Goal: Navigation & Orientation: Understand site structure

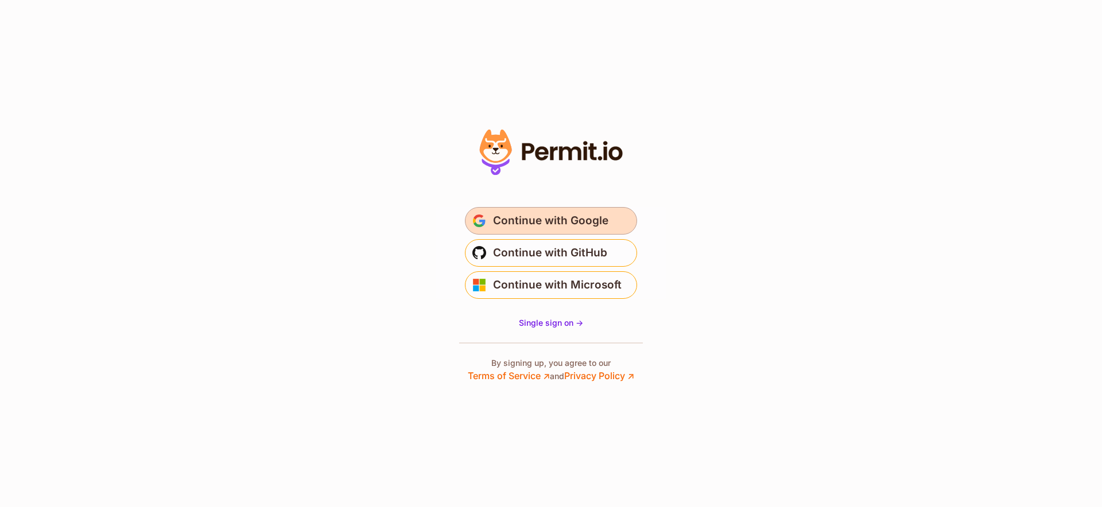
click at [575, 219] on span "Continue with Google" at bounding box center [550, 221] width 115 height 18
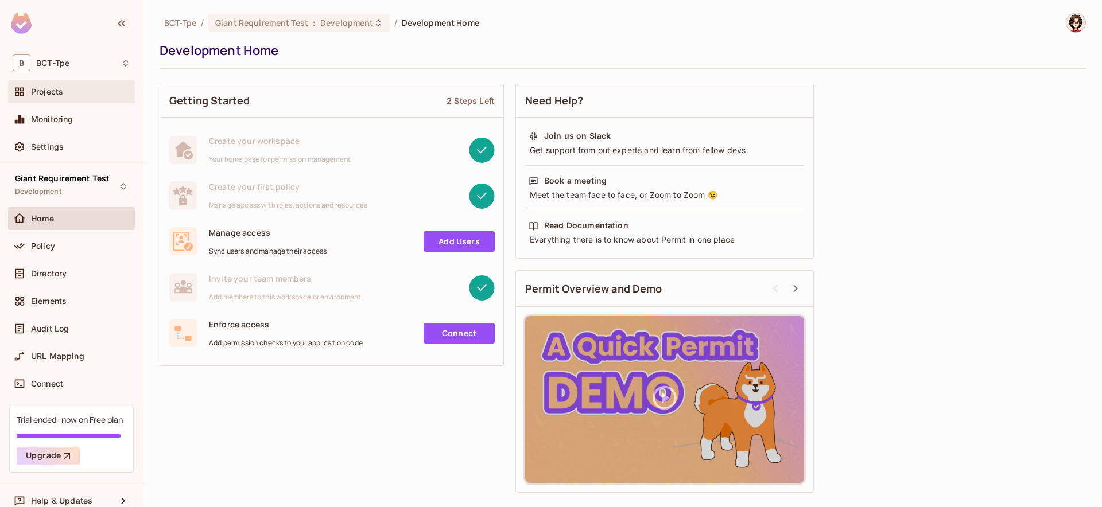
click at [84, 99] on div "Projects" at bounding box center [71, 91] width 127 height 23
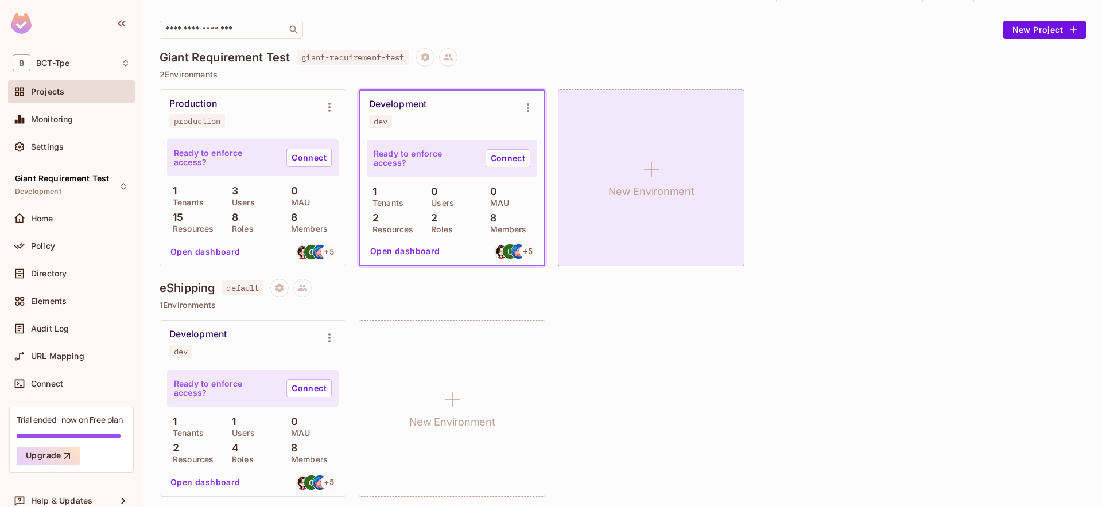
scroll to position [68, 0]
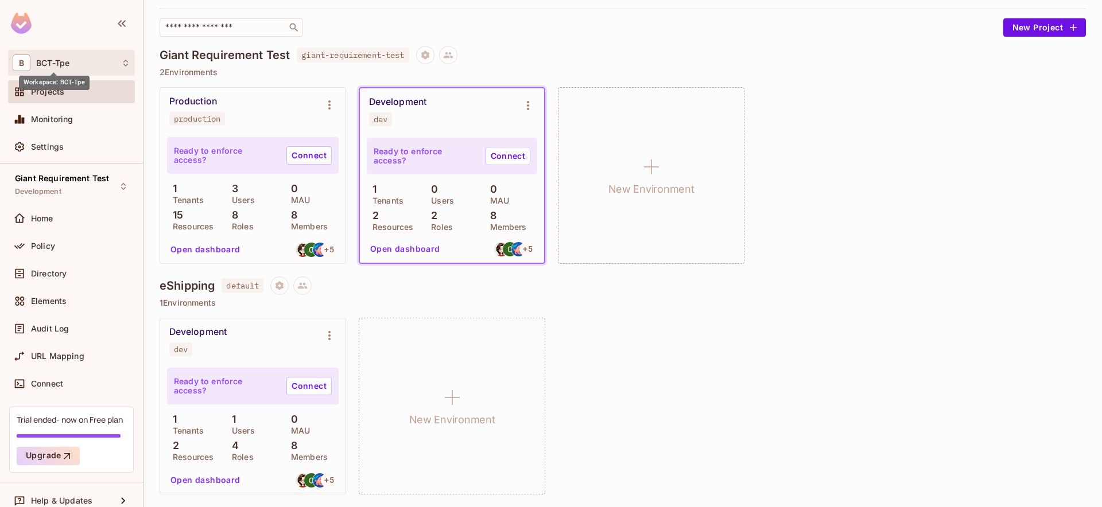
click at [45, 66] on span "BCT-Tpe" at bounding box center [52, 63] width 33 height 9
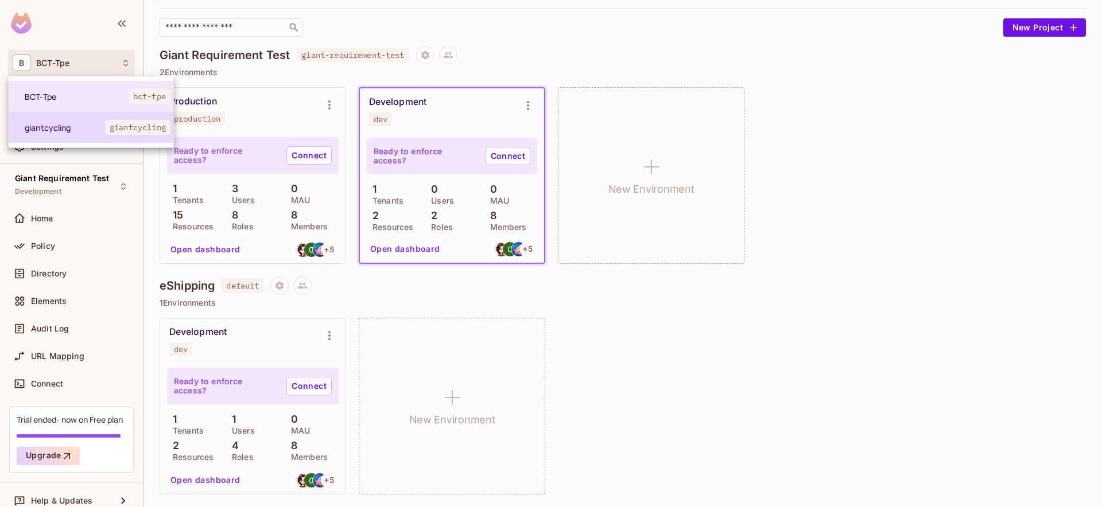
click at [45, 124] on span "giantcycling" at bounding box center [65, 127] width 80 height 11
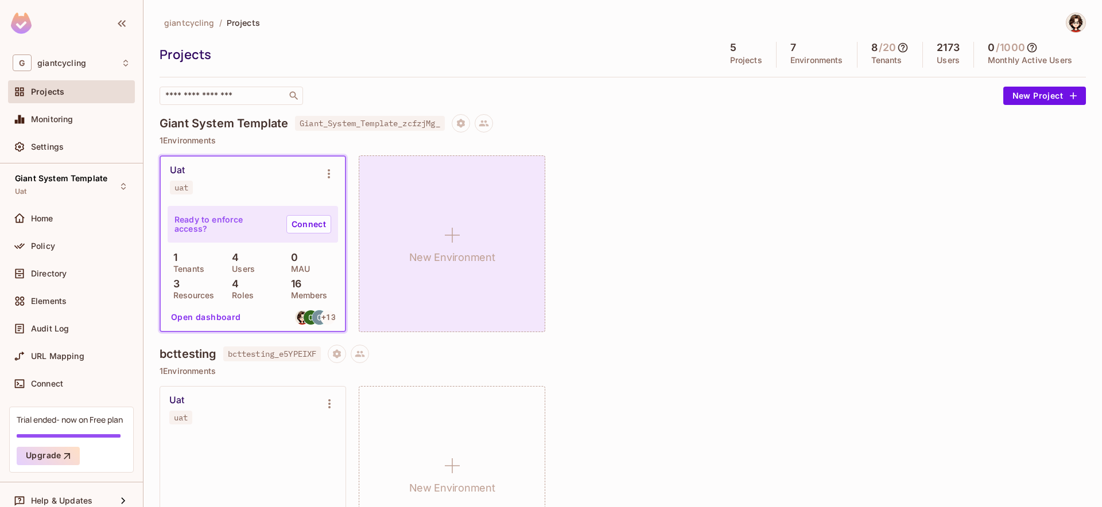
scroll to position [0, 0]
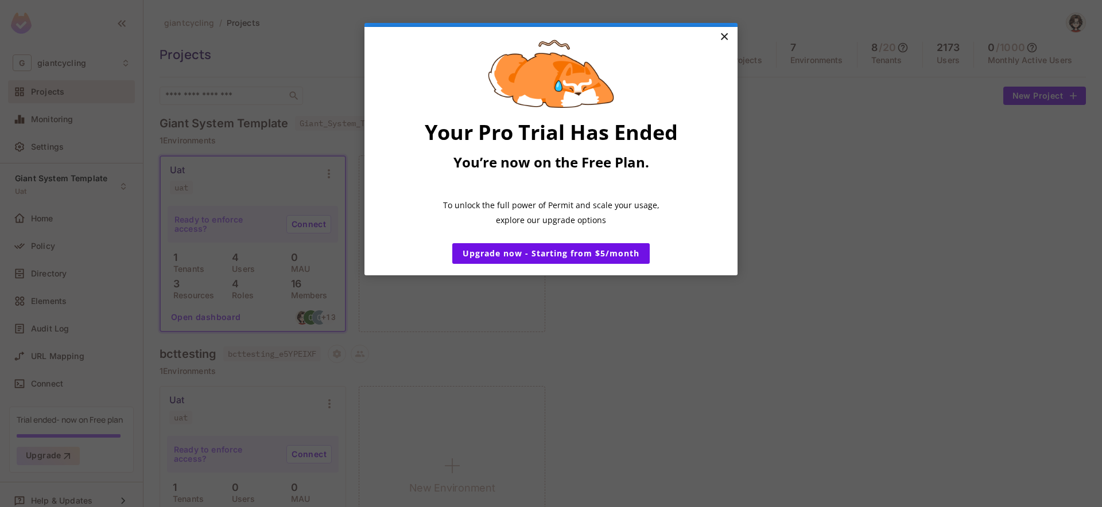
click at [726, 38] on link "×" at bounding box center [724, 37] width 20 height 21
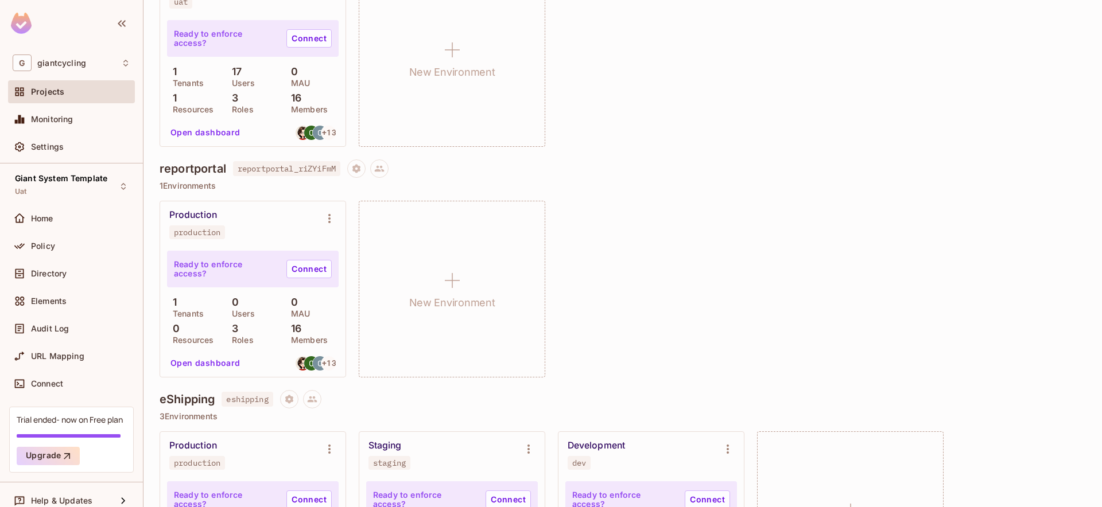
scroll to position [761, 0]
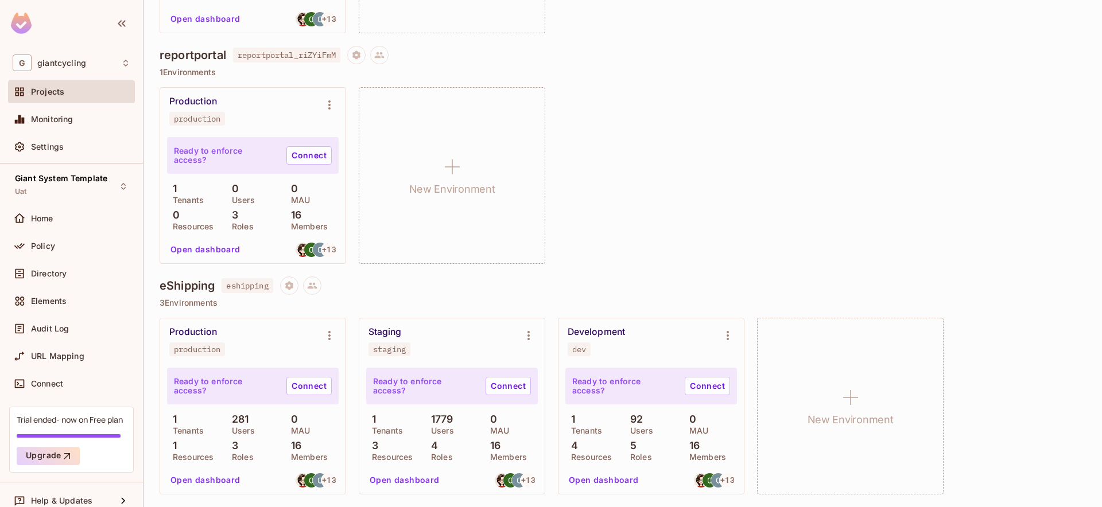
click at [219, 339] on div "Production production" at bounding box center [243, 342] width 149 height 30
click at [209, 385] on p "Ready to enforce access?" at bounding box center [225, 386] width 103 height 18
click at [329, 336] on icon "Environment settings" at bounding box center [330, 336] width 14 height 14
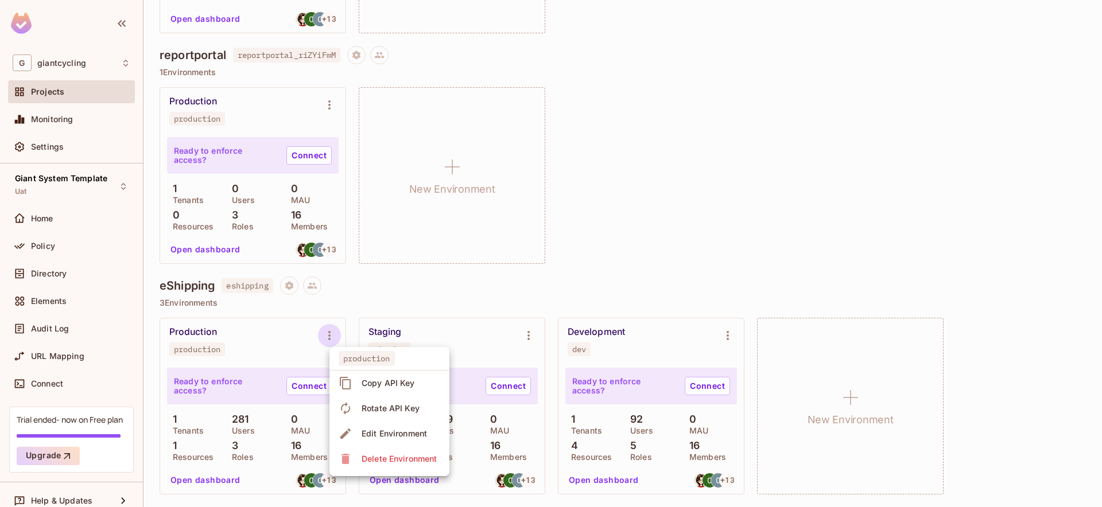
click at [285, 335] on div at bounding box center [551, 253] width 1102 height 507
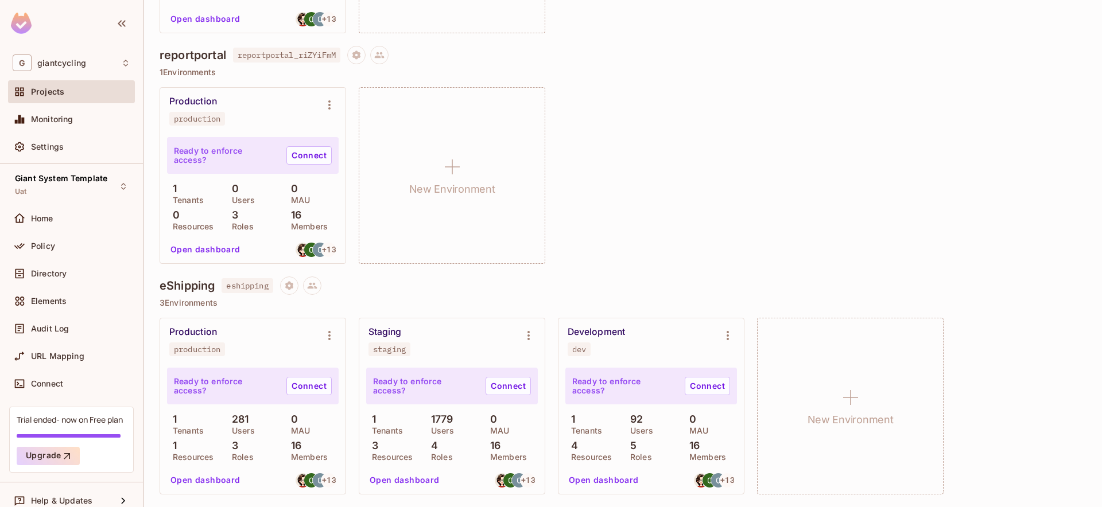
scroll to position [758, 0]
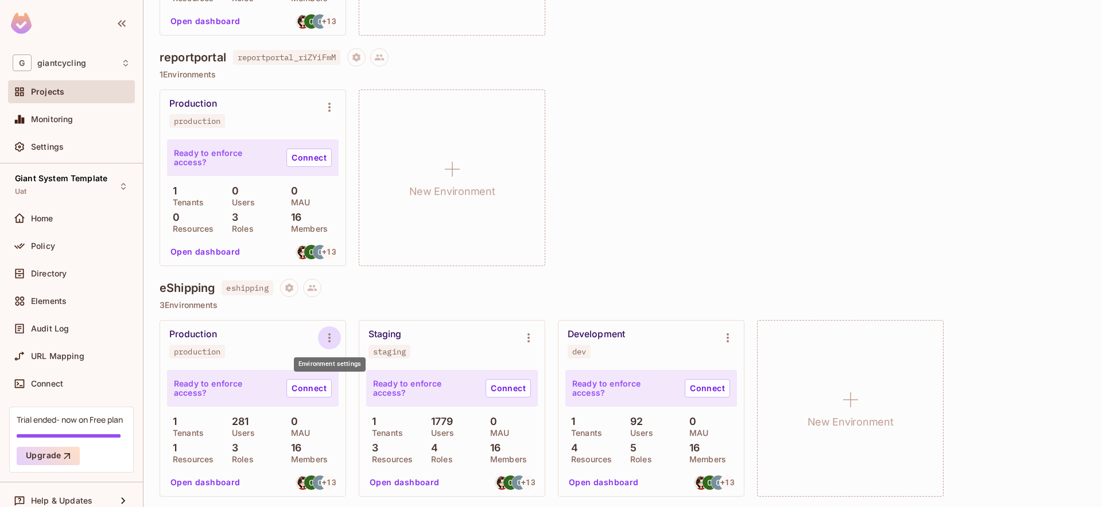
click at [331, 336] on icon "Environment settings" at bounding box center [330, 338] width 14 height 14
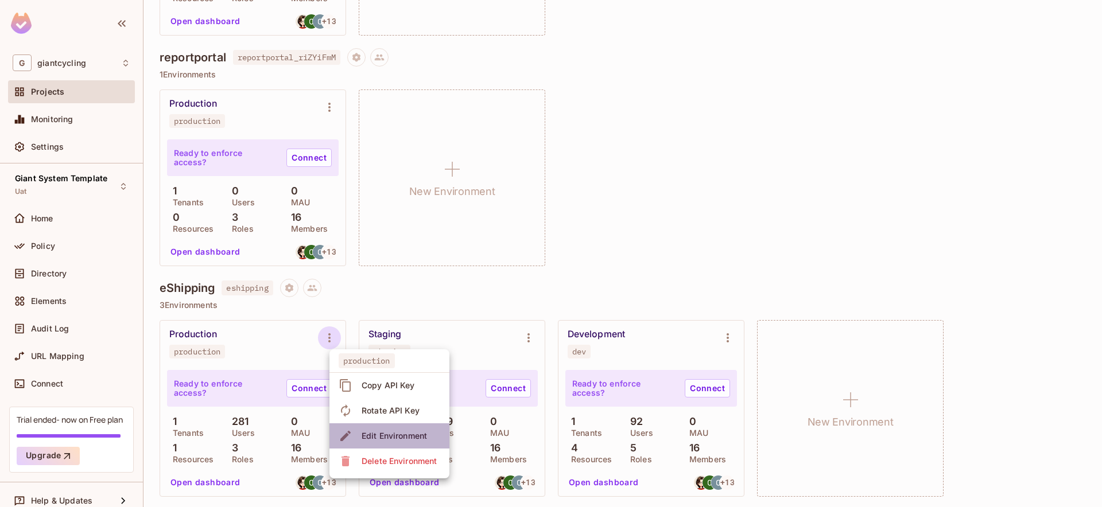
click at [357, 435] on div "Edit Environment" at bounding box center [385, 436] width 92 height 18
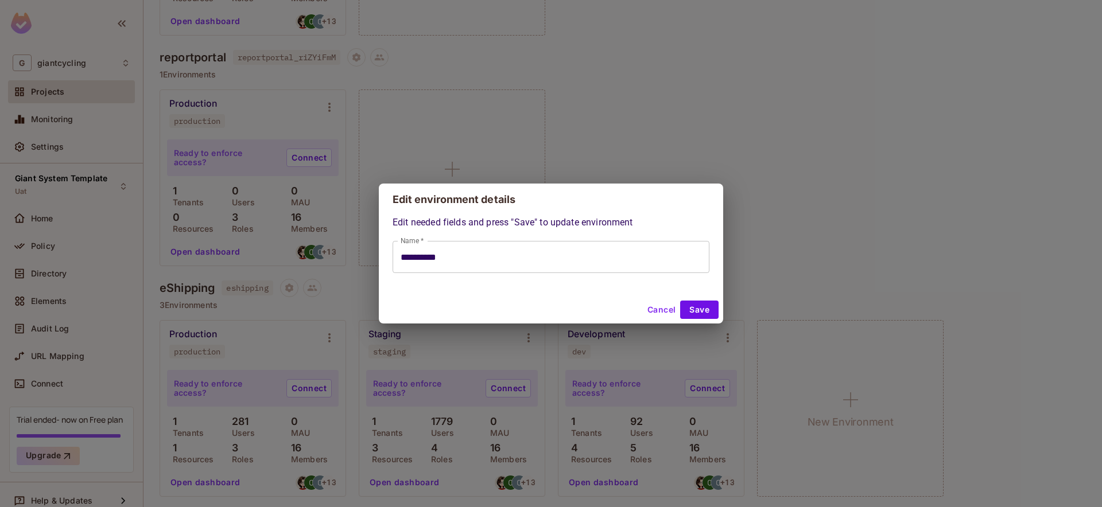
click at [664, 312] on button "Cancel" at bounding box center [661, 310] width 37 height 18
type input "**********"
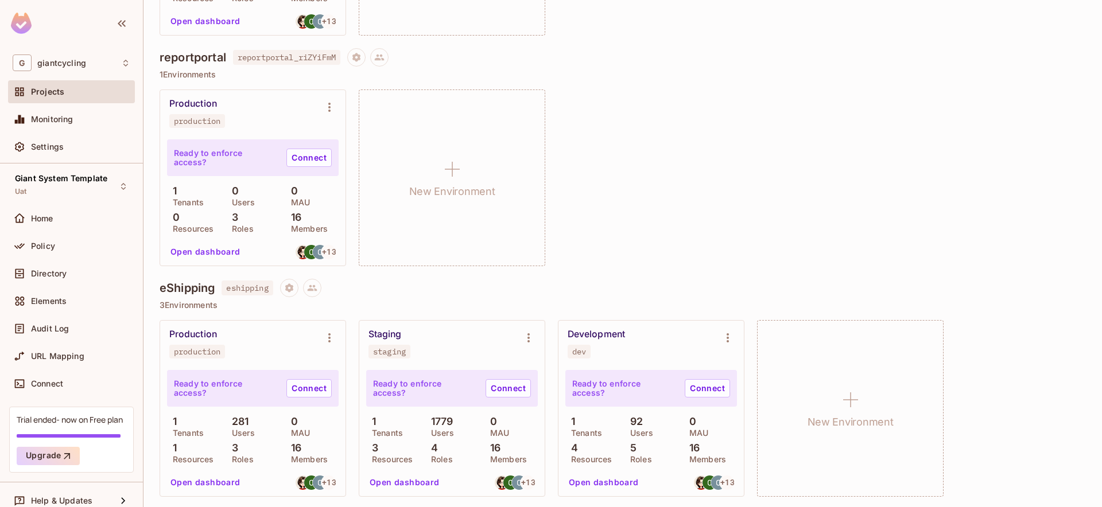
click at [183, 294] on h4 "eShipping" at bounding box center [187, 288] width 55 height 14
click at [725, 339] on icon "Environment settings" at bounding box center [728, 338] width 14 height 14
click at [108, 187] on div at bounding box center [551, 253] width 1102 height 507
click at [82, 187] on div "Giant System Template Uat" at bounding box center [61, 186] width 92 height 25
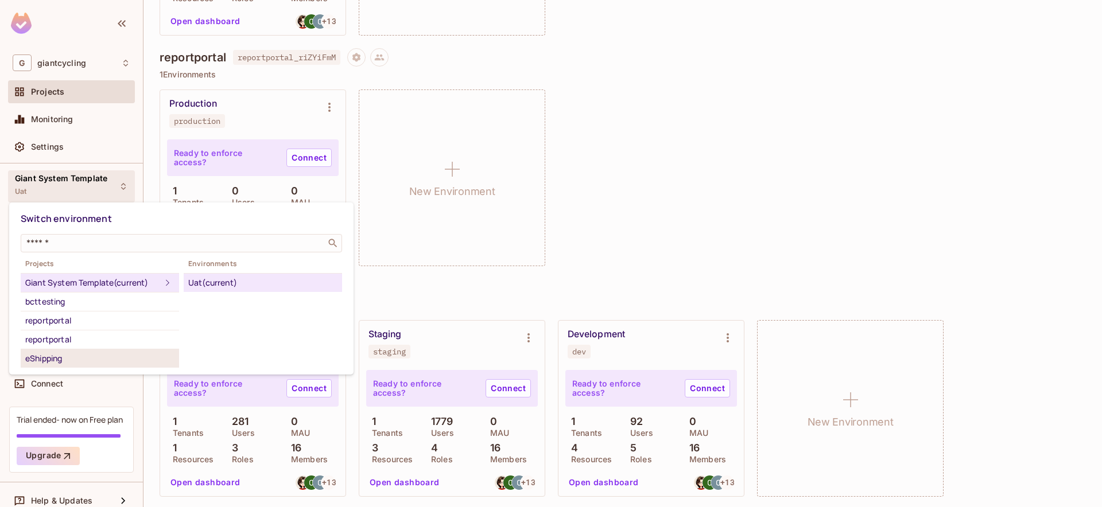
click at [84, 361] on div "eShipping" at bounding box center [99, 359] width 149 height 14
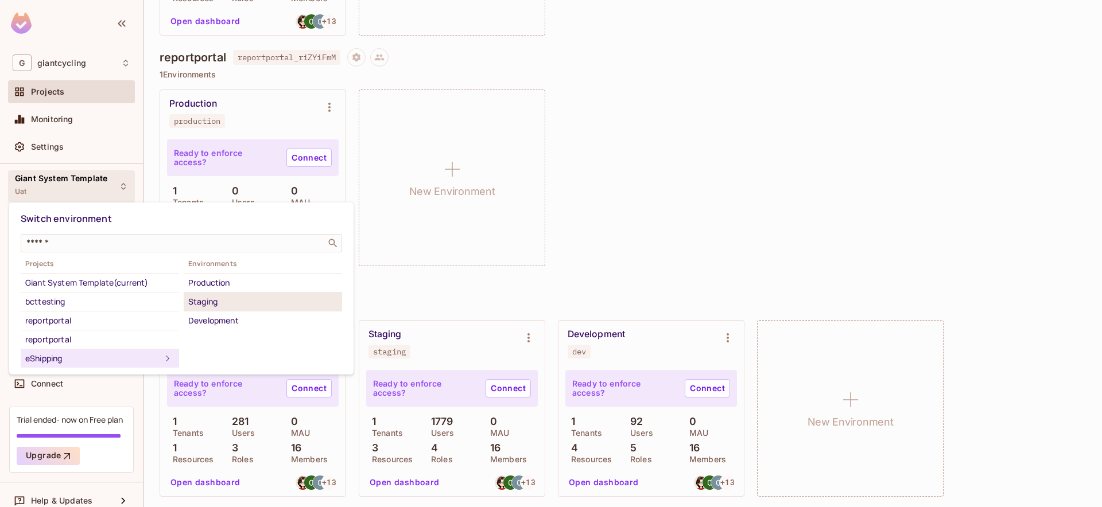
click at [211, 295] on div "Staging" at bounding box center [262, 302] width 149 height 14
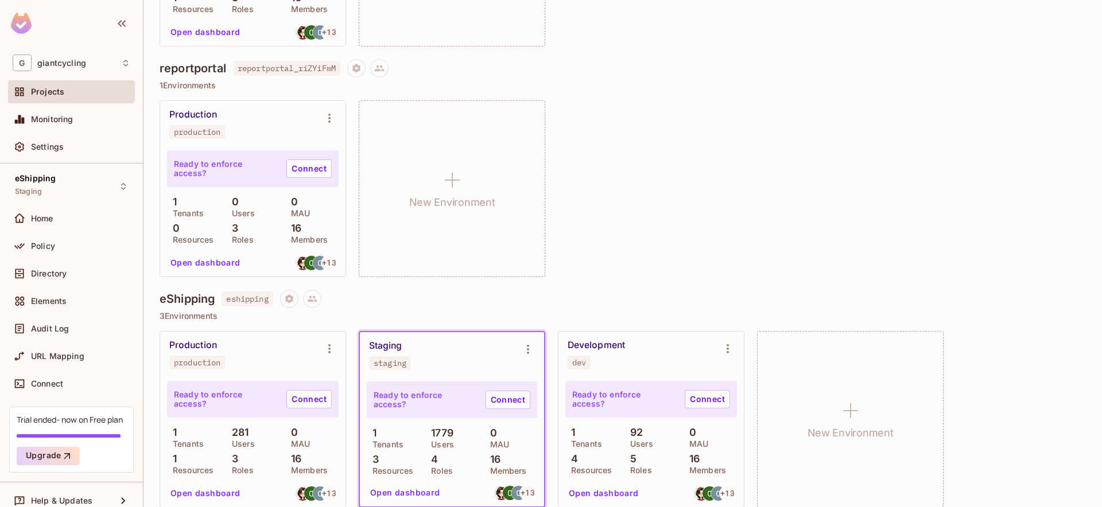
scroll to position [761, 0]
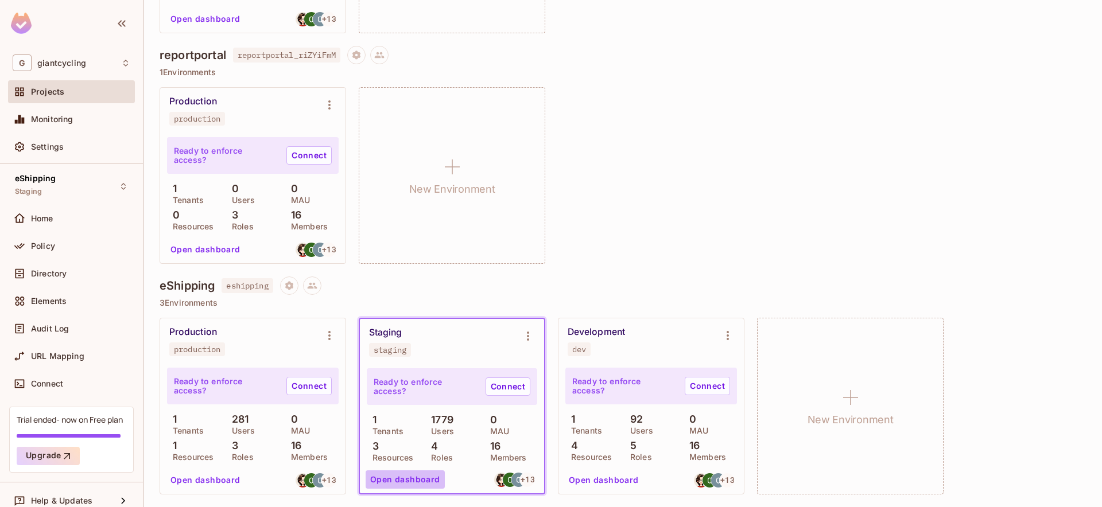
click at [415, 475] on button "Open dashboard" at bounding box center [405, 480] width 79 height 18
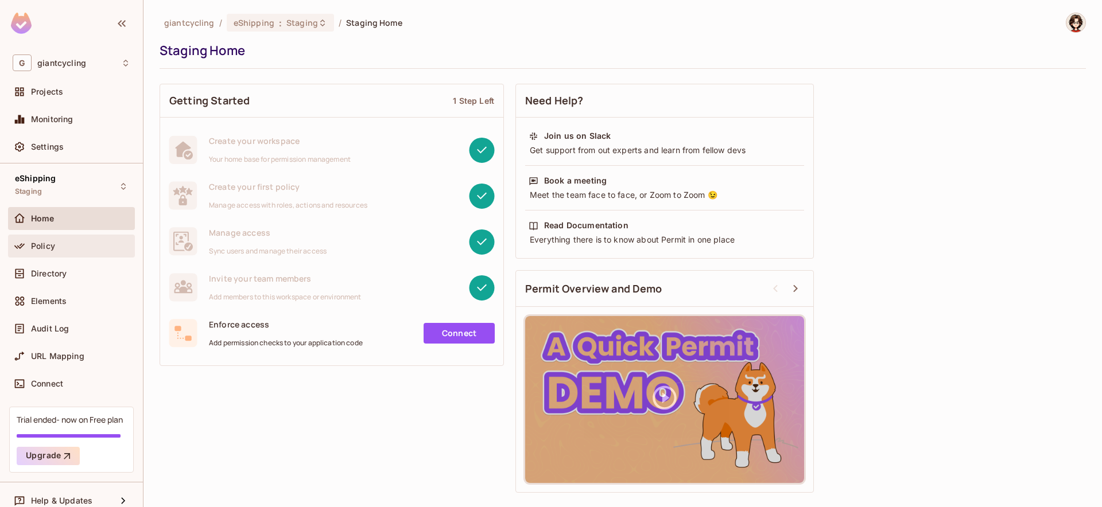
click at [38, 237] on div "Policy" at bounding box center [71, 246] width 127 height 23
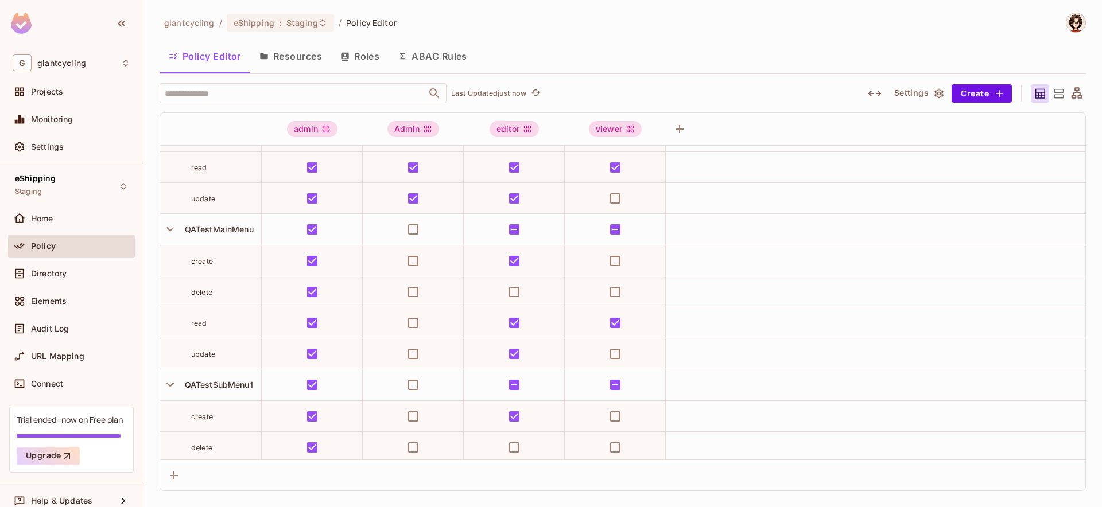
scroll to position [122, 0]
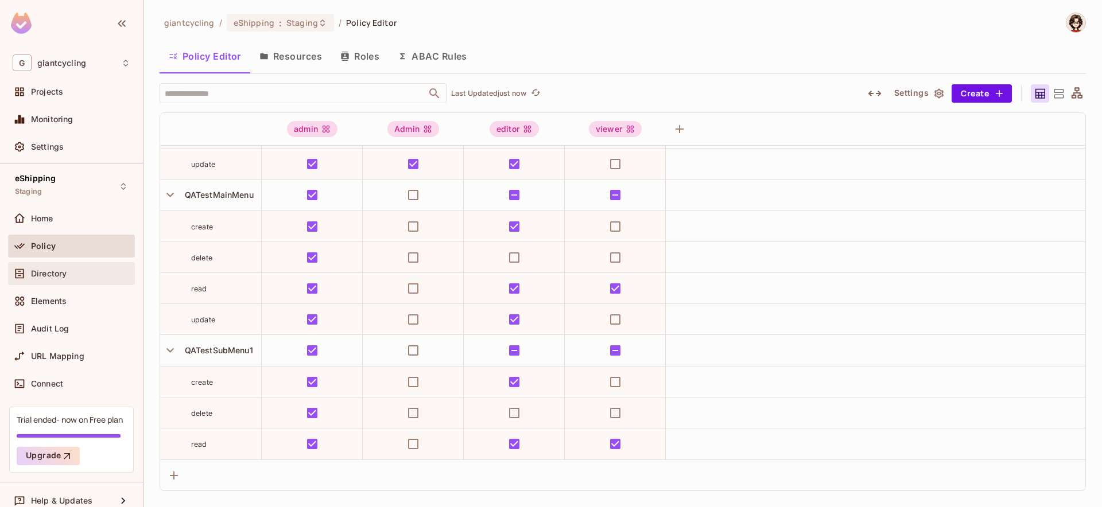
click at [76, 275] on div "Directory" at bounding box center [80, 273] width 99 height 9
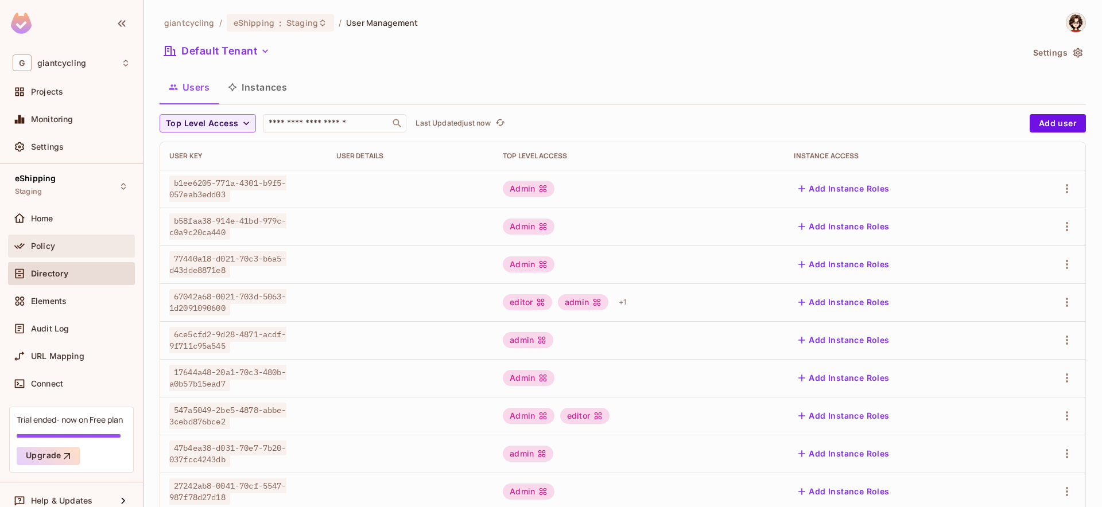
click at [49, 250] on span "Policy" at bounding box center [43, 246] width 24 height 9
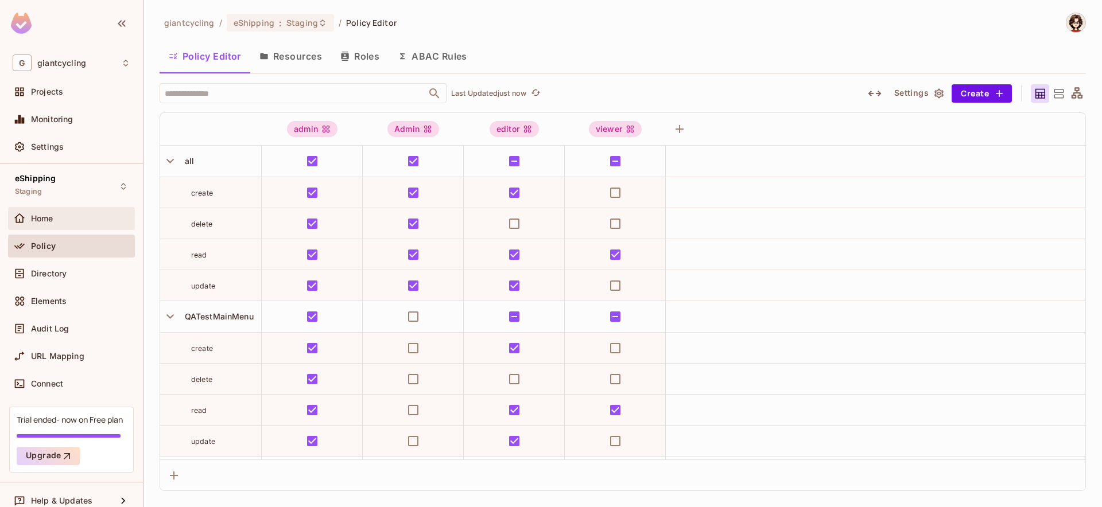
click at [58, 222] on div "Home" at bounding box center [80, 218] width 99 height 9
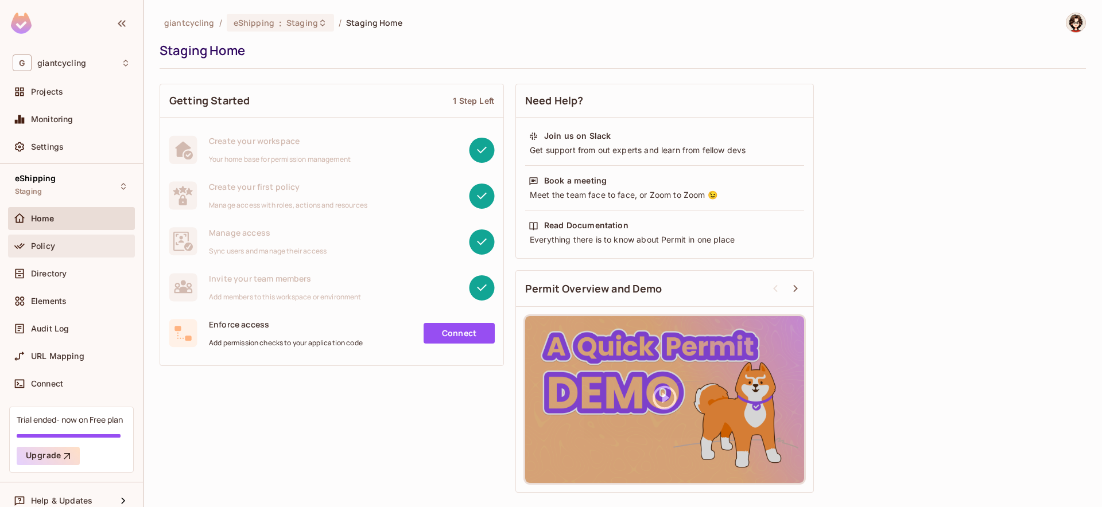
click at [52, 242] on span "Policy" at bounding box center [43, 246] width 24 height 9
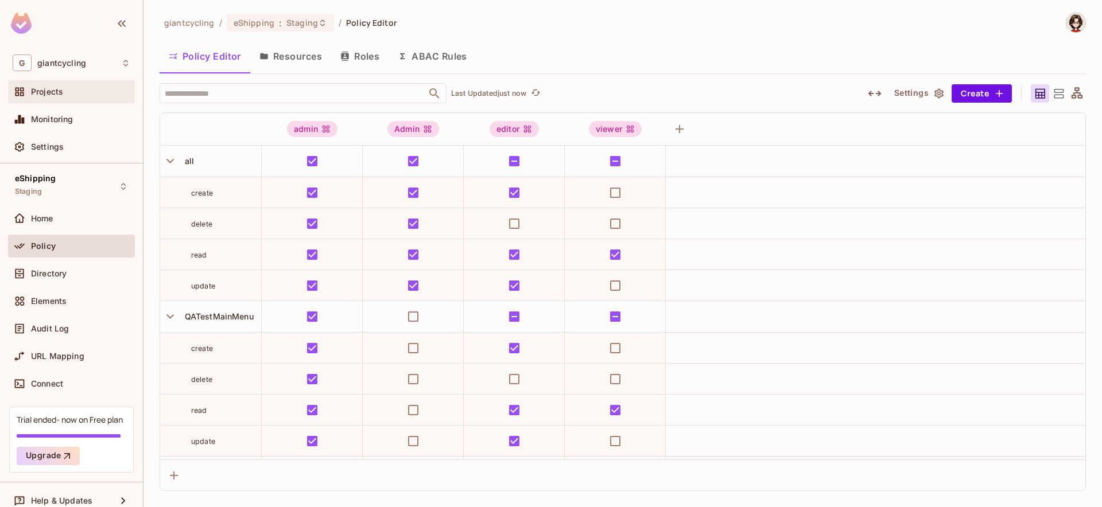
click at [56, 88] on span "Projects" at bounding box center [47, 91] width 32 height 9
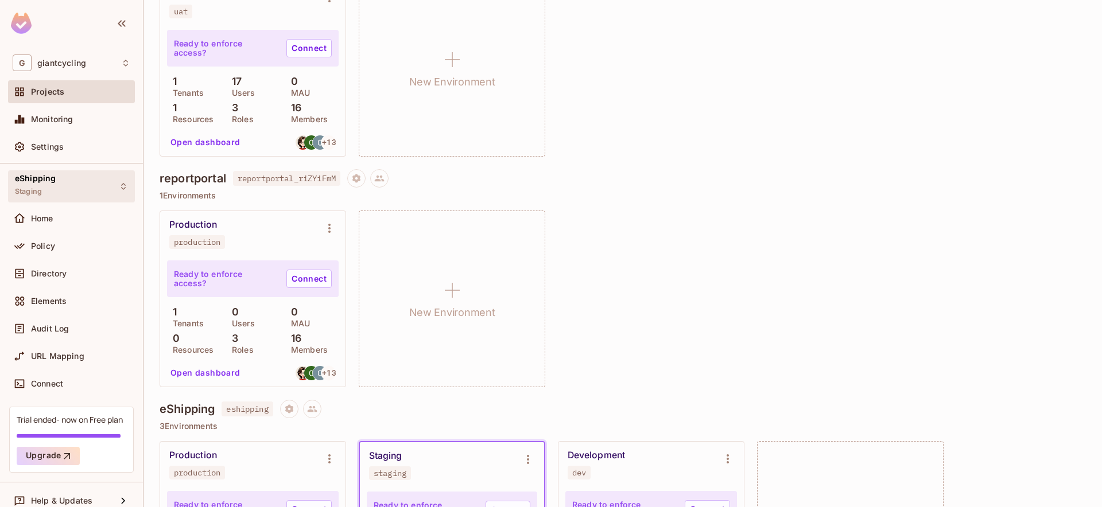
scroll to position [761, 0]
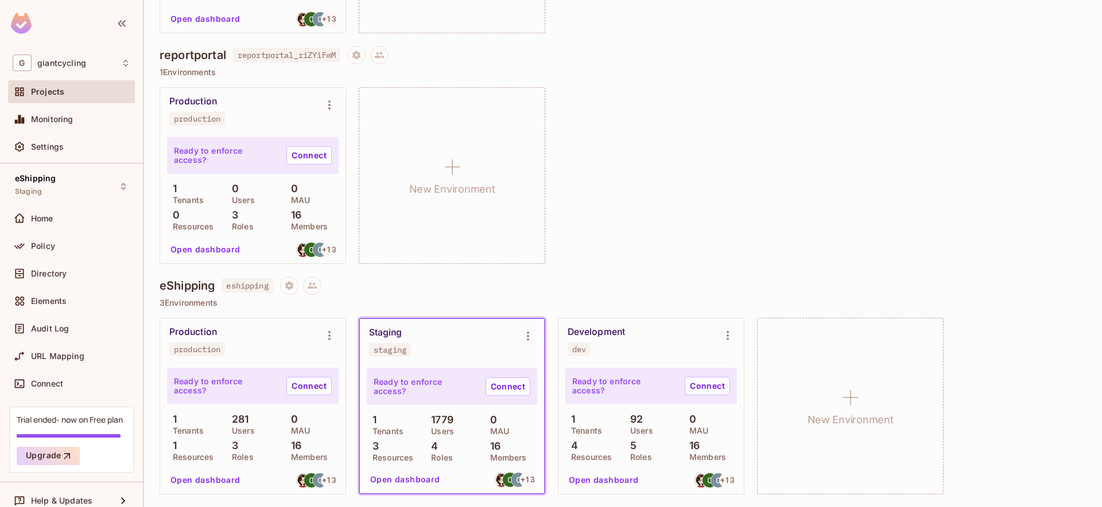
click at [238, 398] on div "Ready to enforce access? Connect" at bounding box center [253, 386] width 172 height 37
click at [211, 486] on button "Open dashboard" at bounding box center [205, 480] width 79 height 18
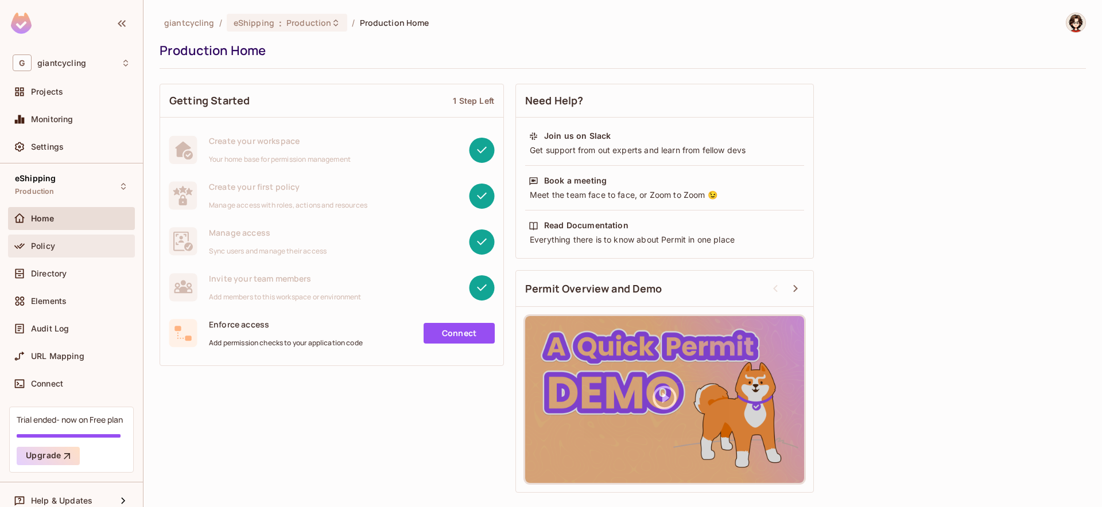
click at [33, 247] on span "Policy" at bounding box center [43, 246] width 24 height 9
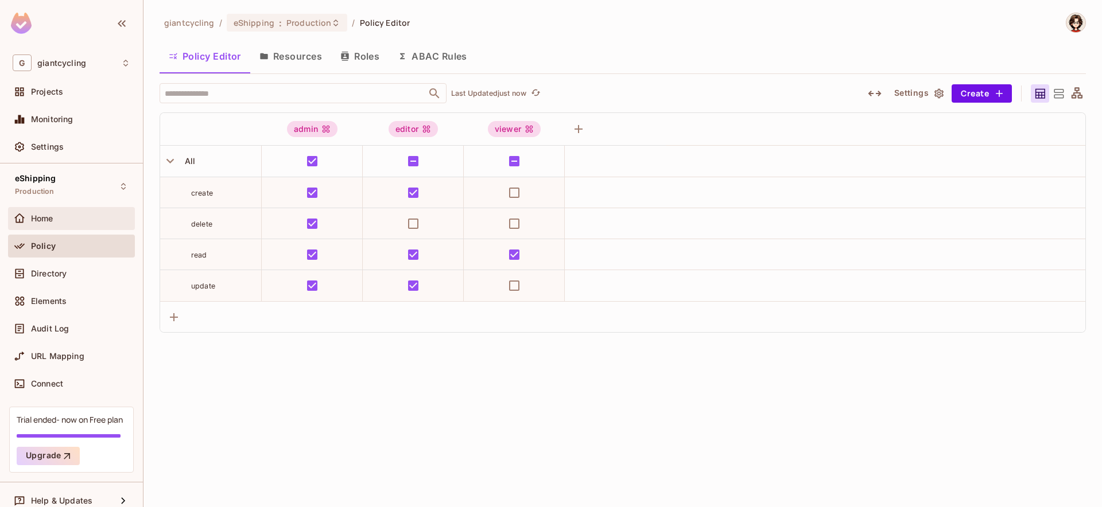
click at [57, 222] on div "Home" at bounding box center [80, 218] width 99 height 9
